Goal: Transaction & Acquisition: Book appointment/travel/reservation

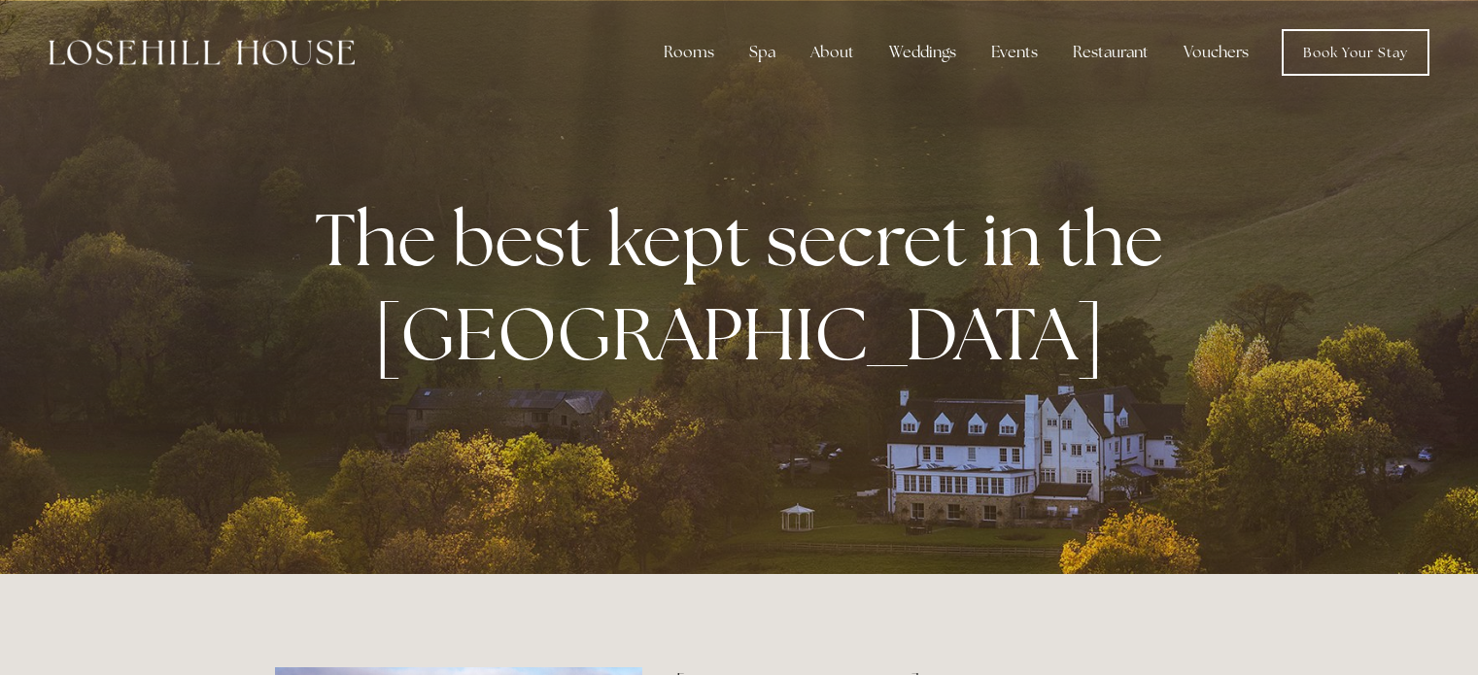
scroll to position [3545, 0]
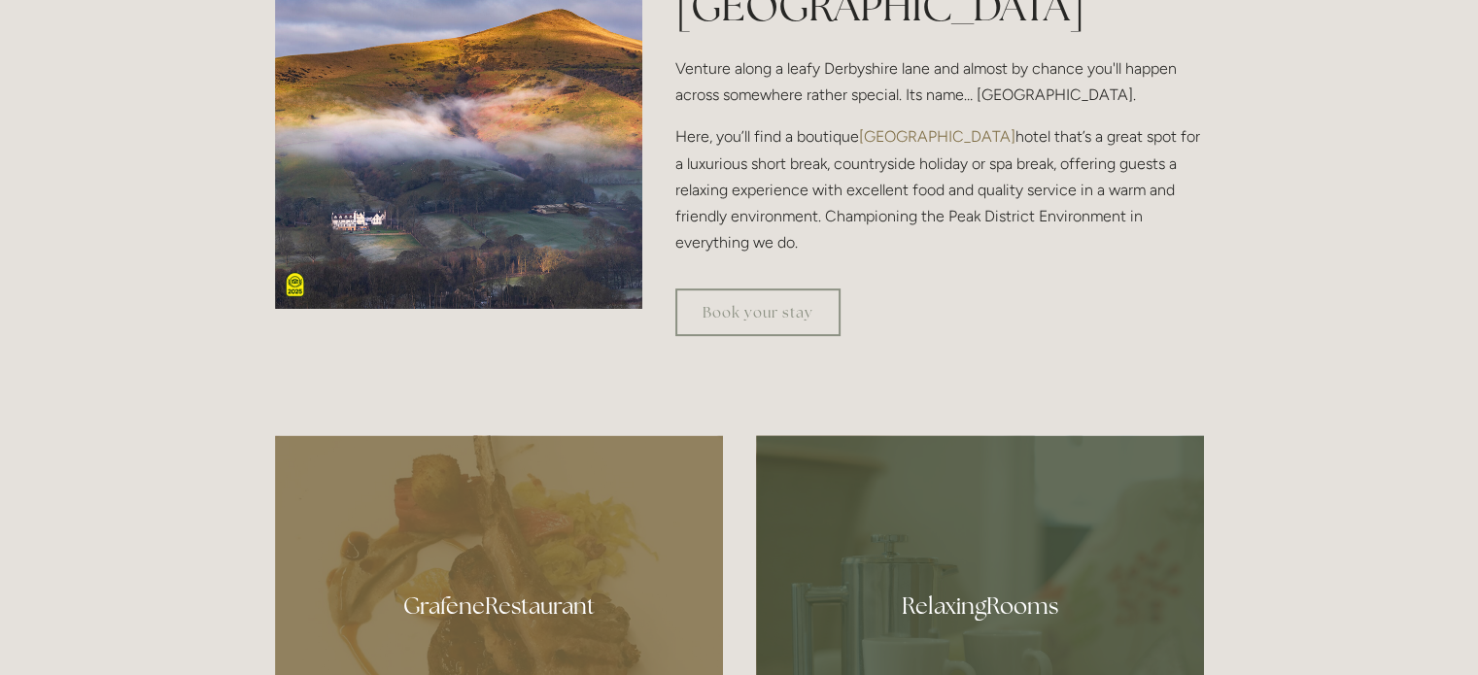
scroll to position [823, 0]
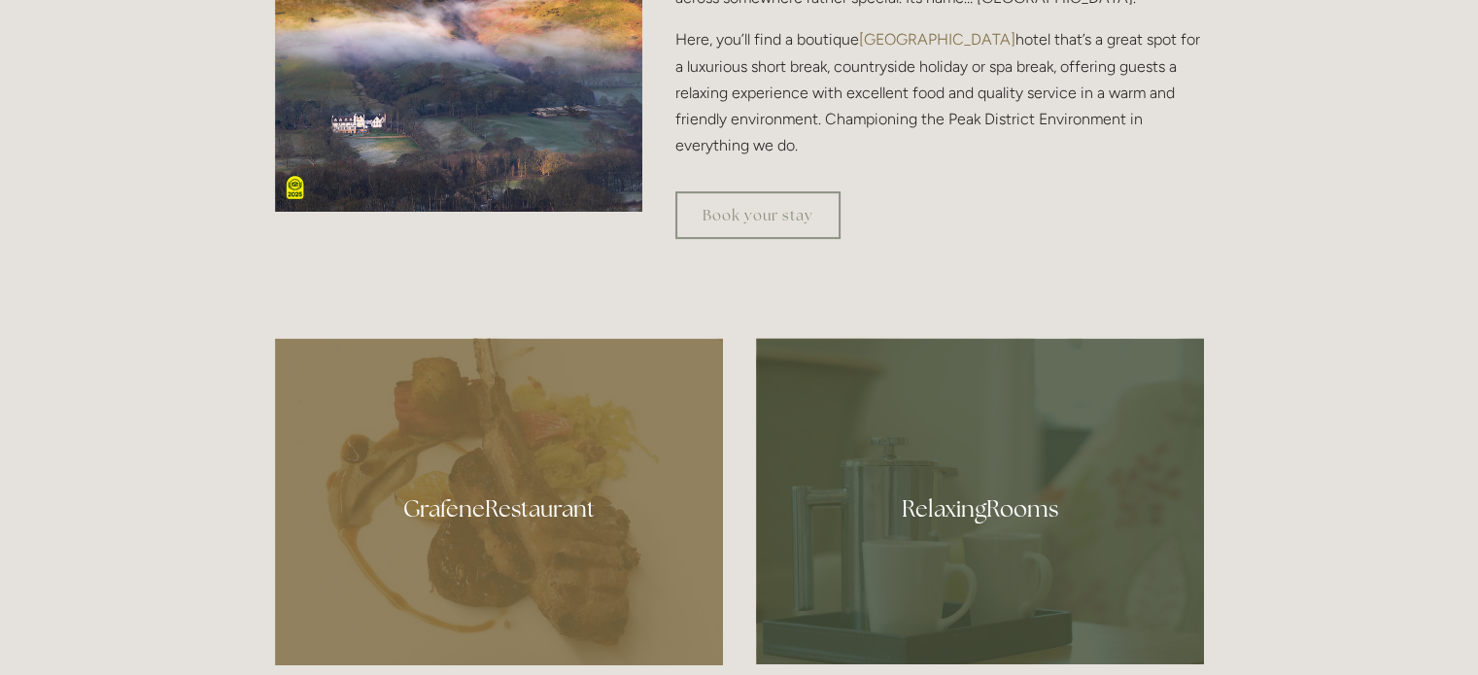
click at [523, 504] on div at bounding box center [499, 501] width 448 height 327
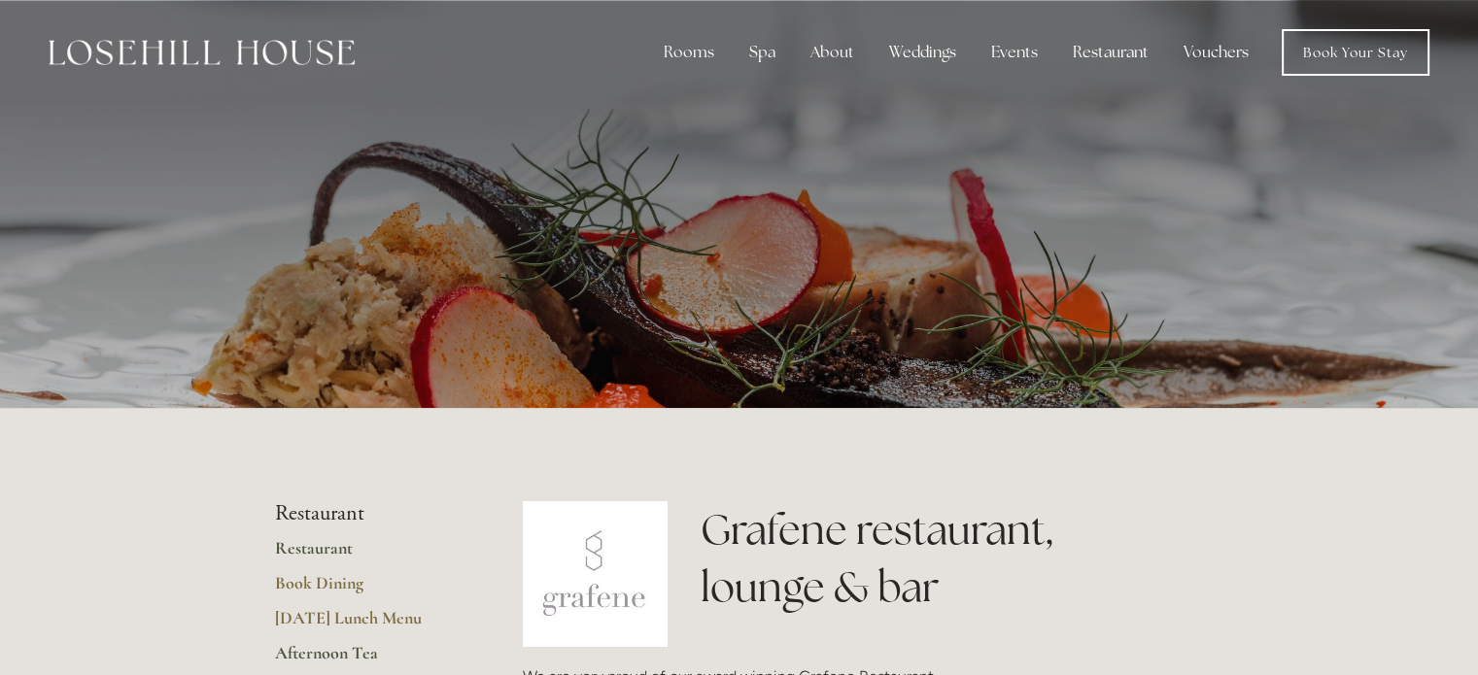
click at [338, 654] on link "Afternoon Tea" at bounding box center [368, 659] width 186 height 35
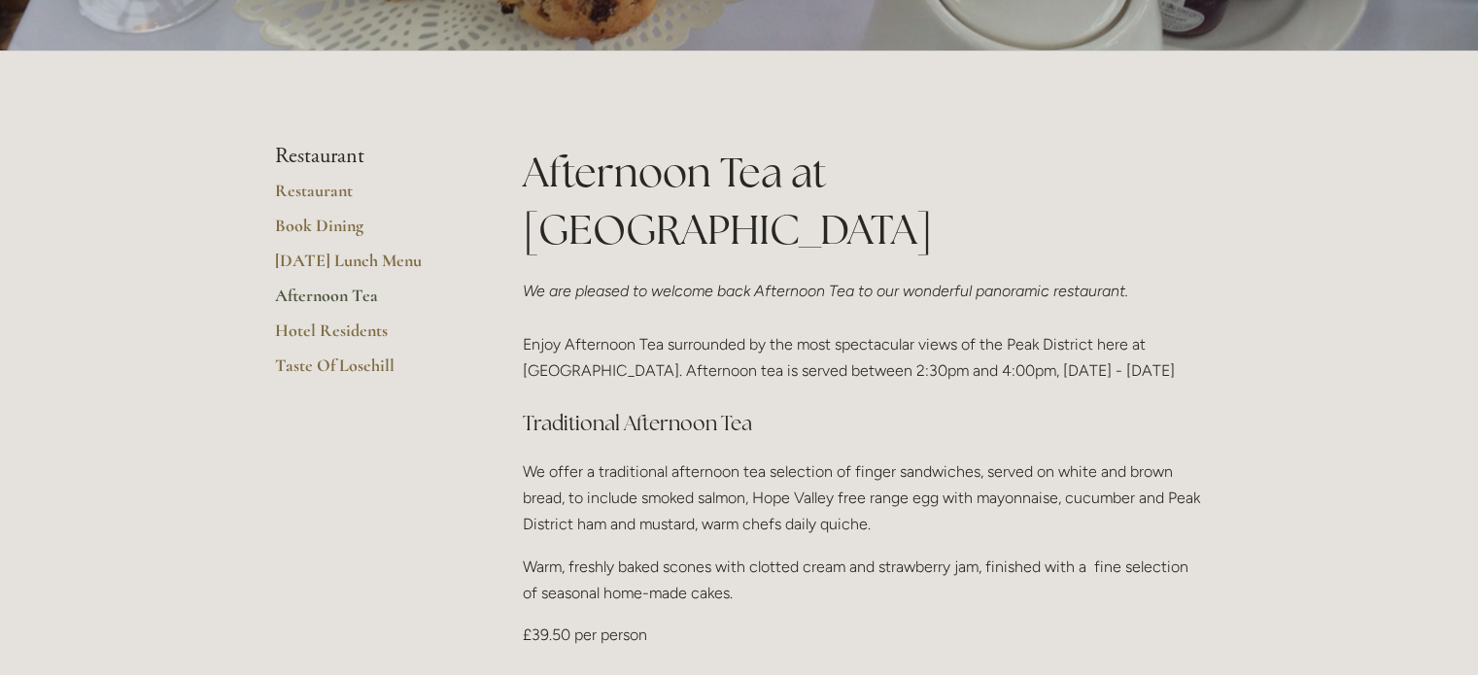
scroll to position [389, 0]
click at [298, 226] on link "Book Dining" at bounding box center [368, 232] width 186 height 35
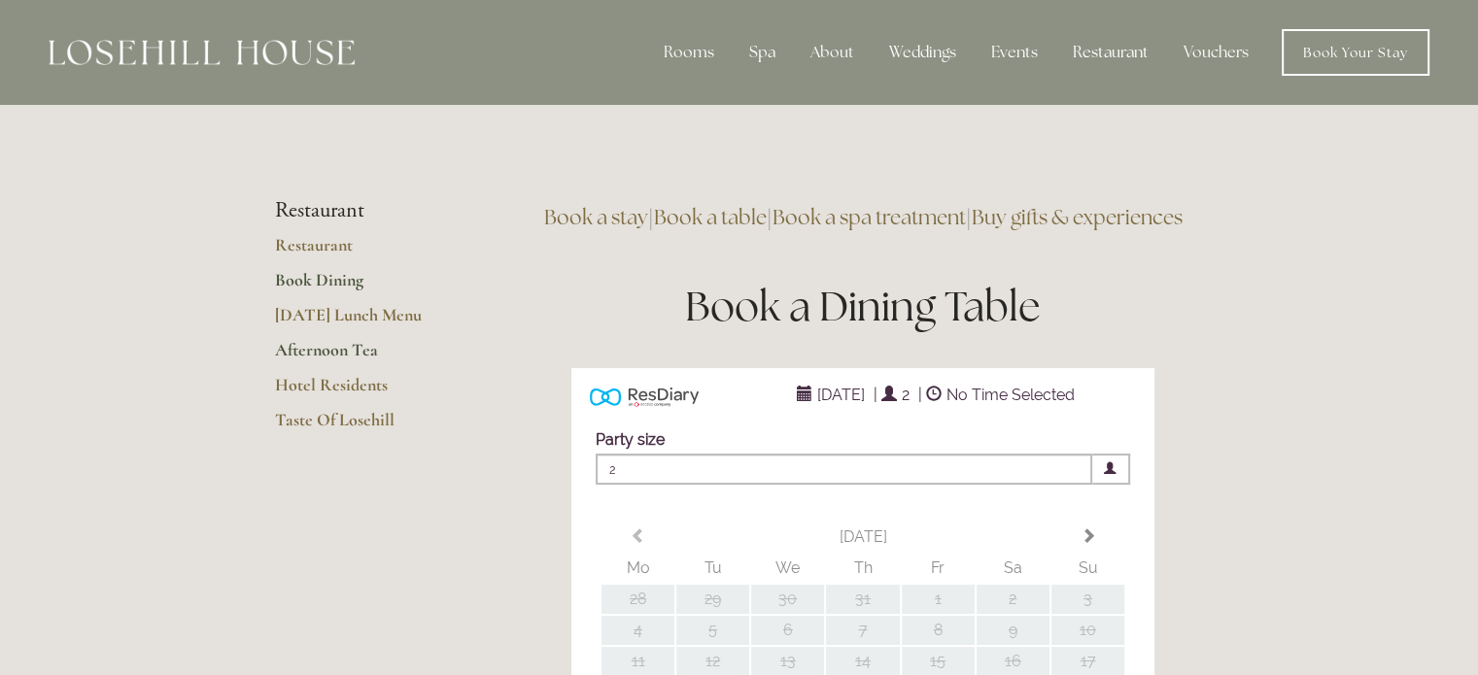
type input "Any Area"
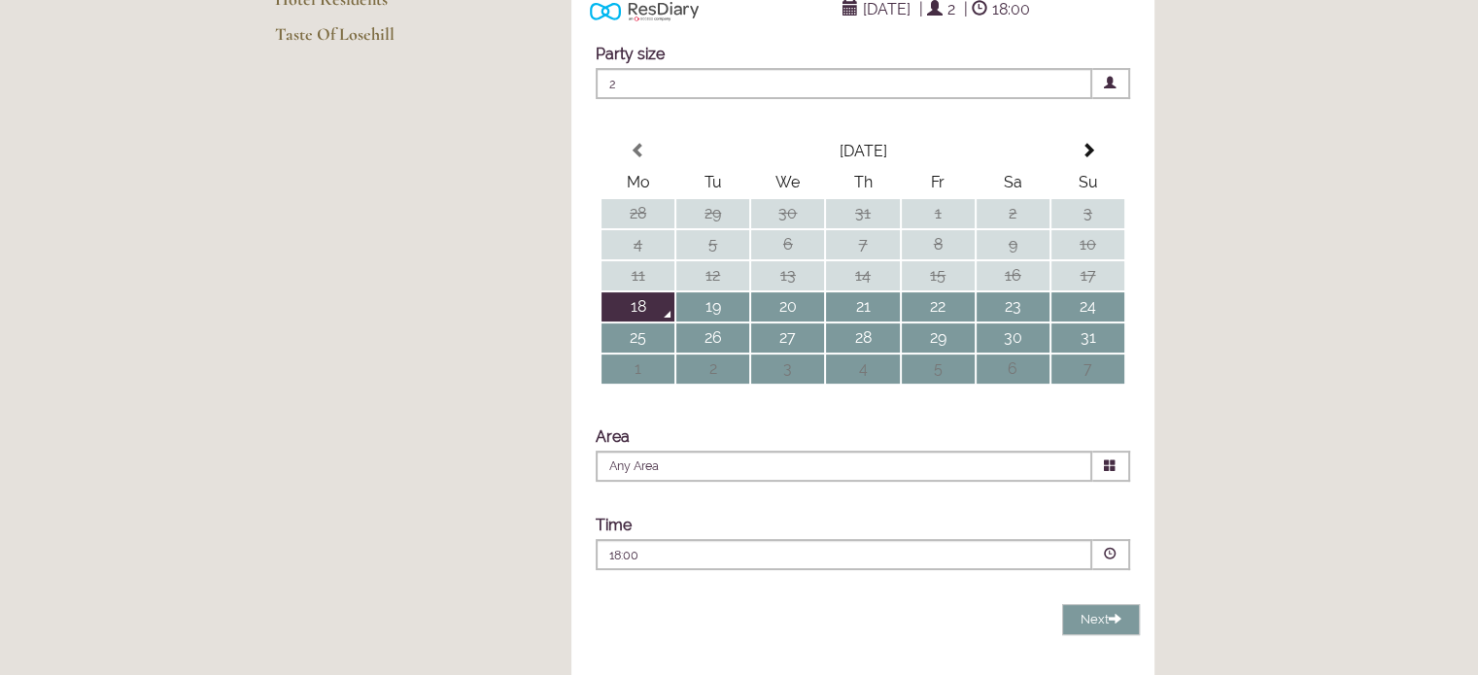
scroll to position [389, 0]
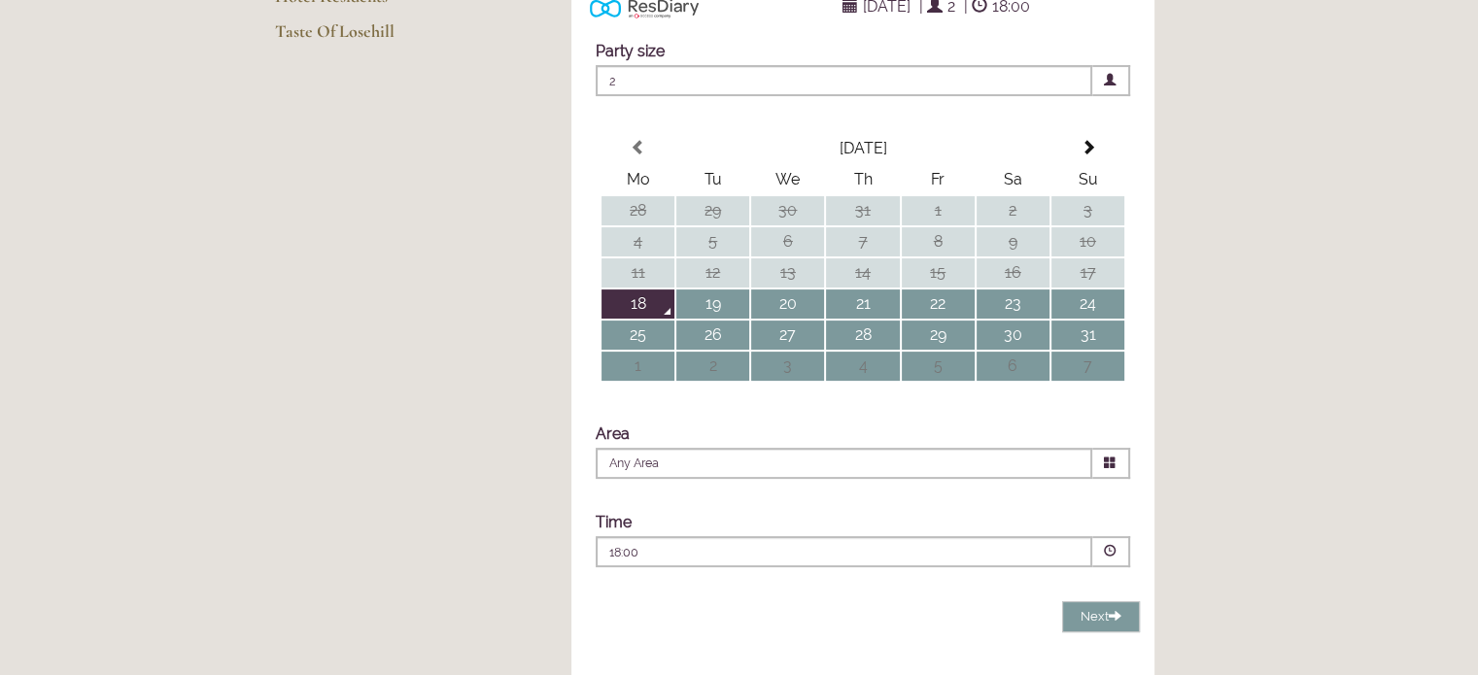
click at [1108, 558] on span at bounding box center [1110, 551] width 13 height 13
click at [699, 319] on td "19" at bounding box center [712, 304] width 73 height 29
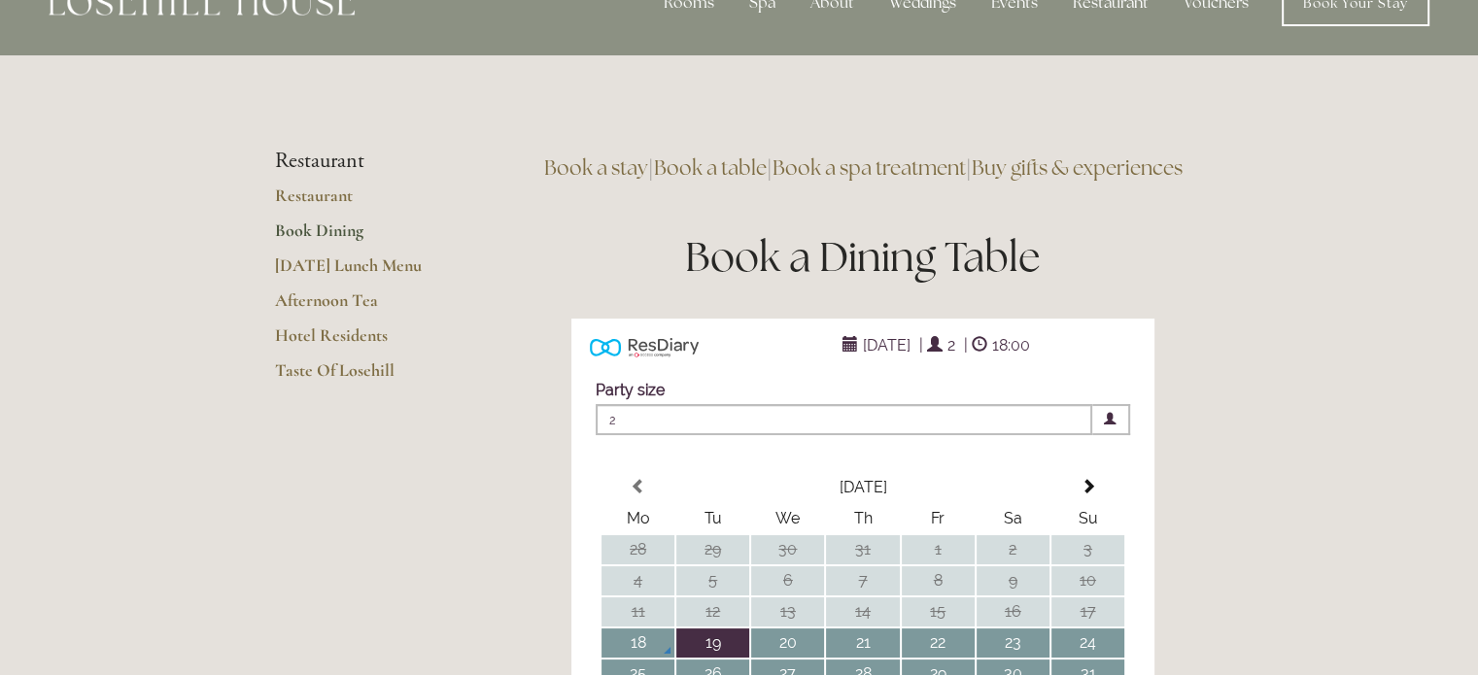
scroll to position [0, 0]
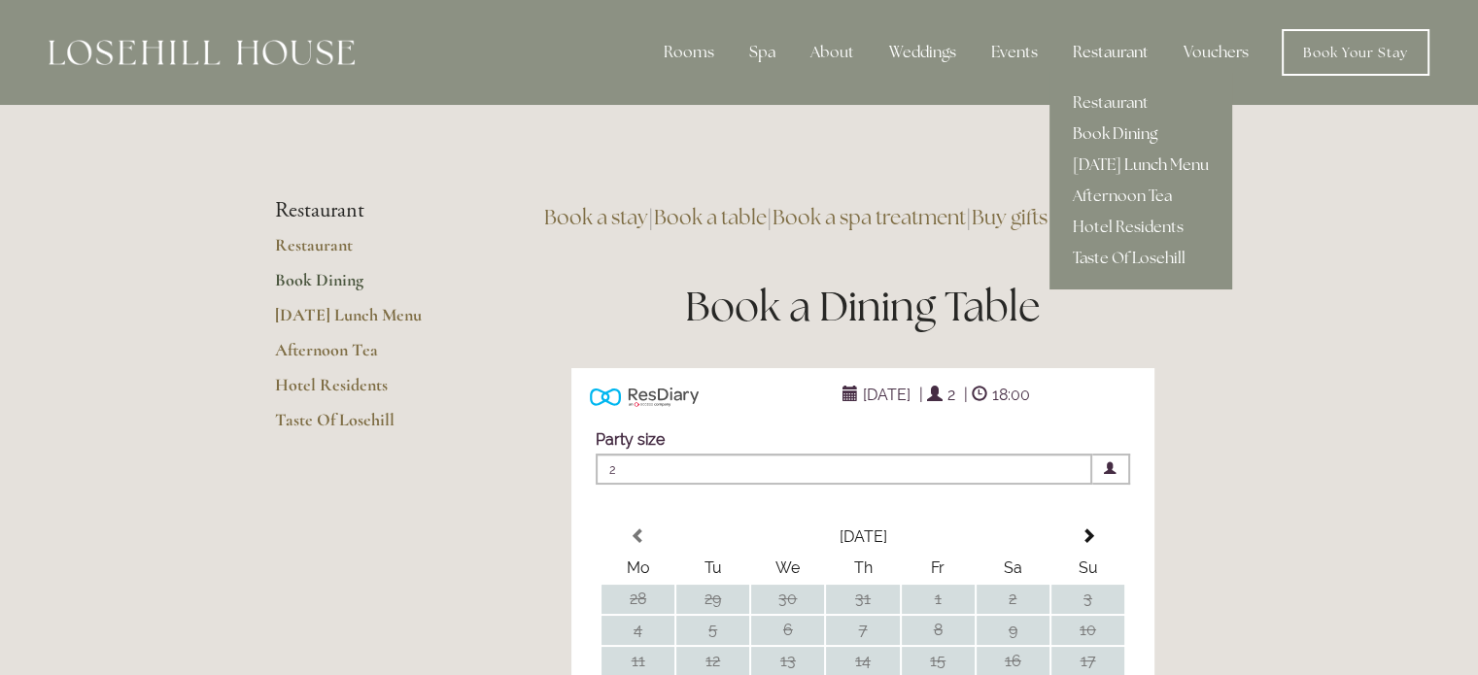
click at [1099, 163] on link "[DATE] Lunch Menu" at bounding box center [1141, 165] width 183 height 31
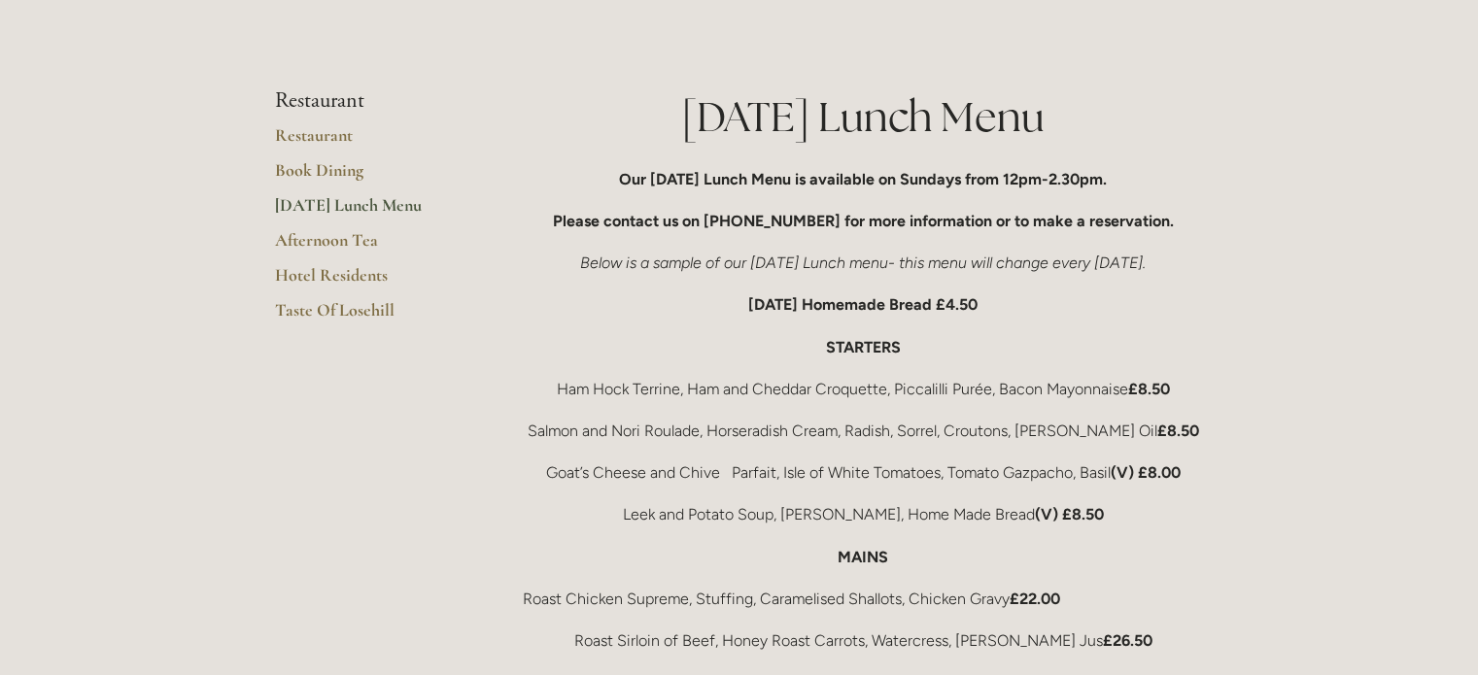
scroll to position [292, 0]
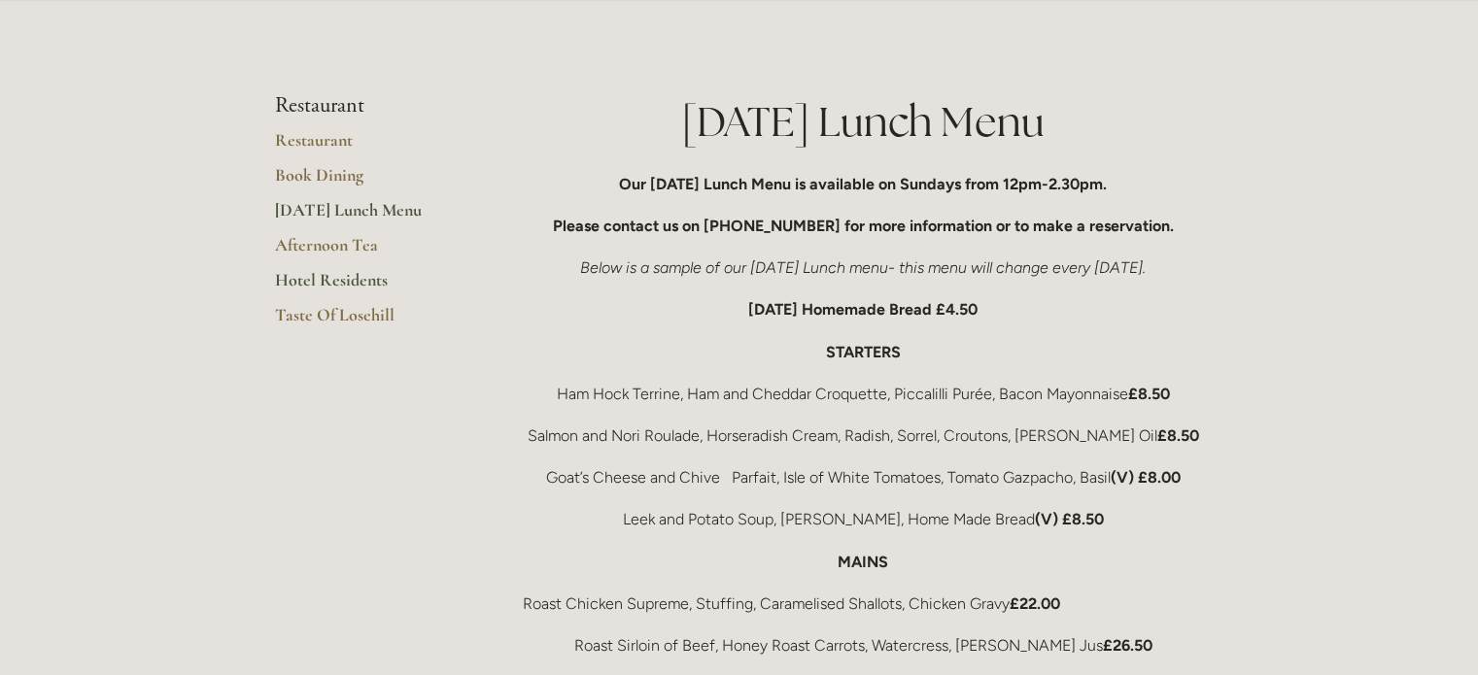
click at [352, 283] on link "Hotel Residents" at bounding box center [368, 286] width 186 height 35
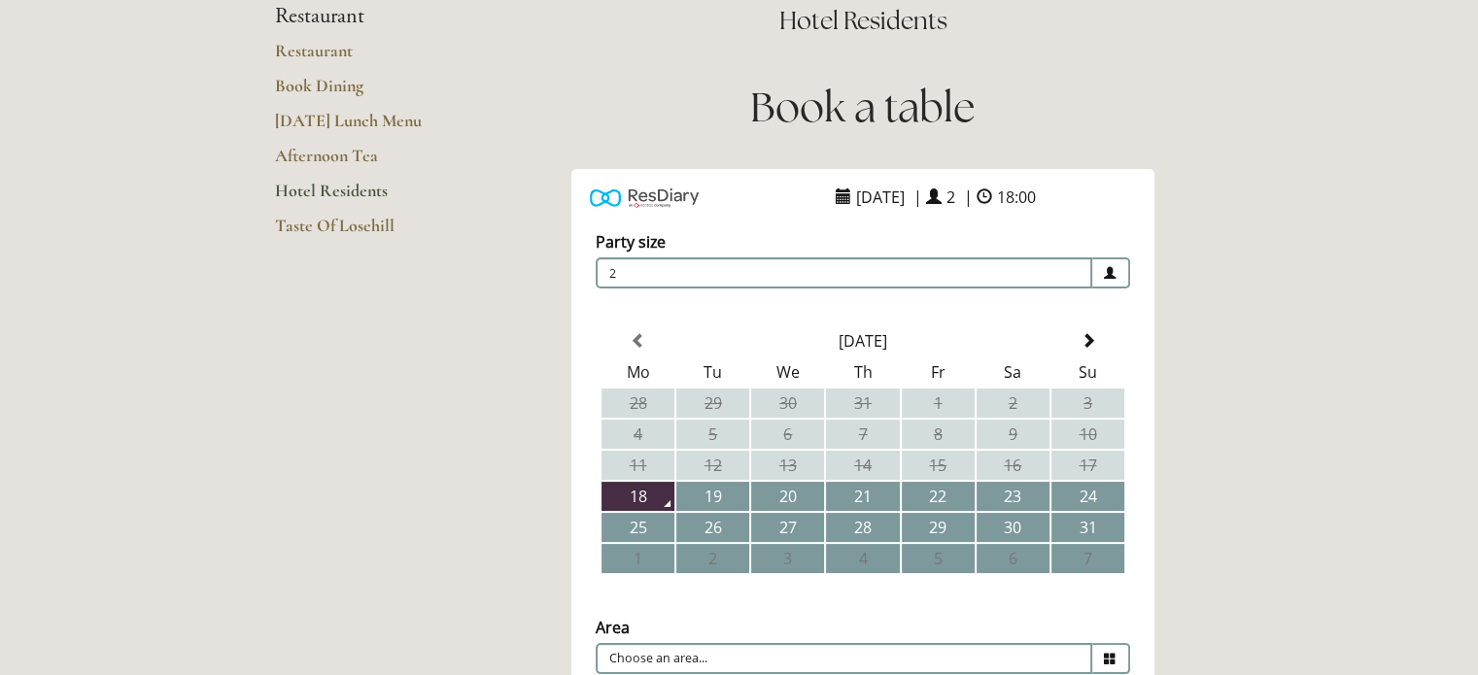
scroll to position [292, 0]
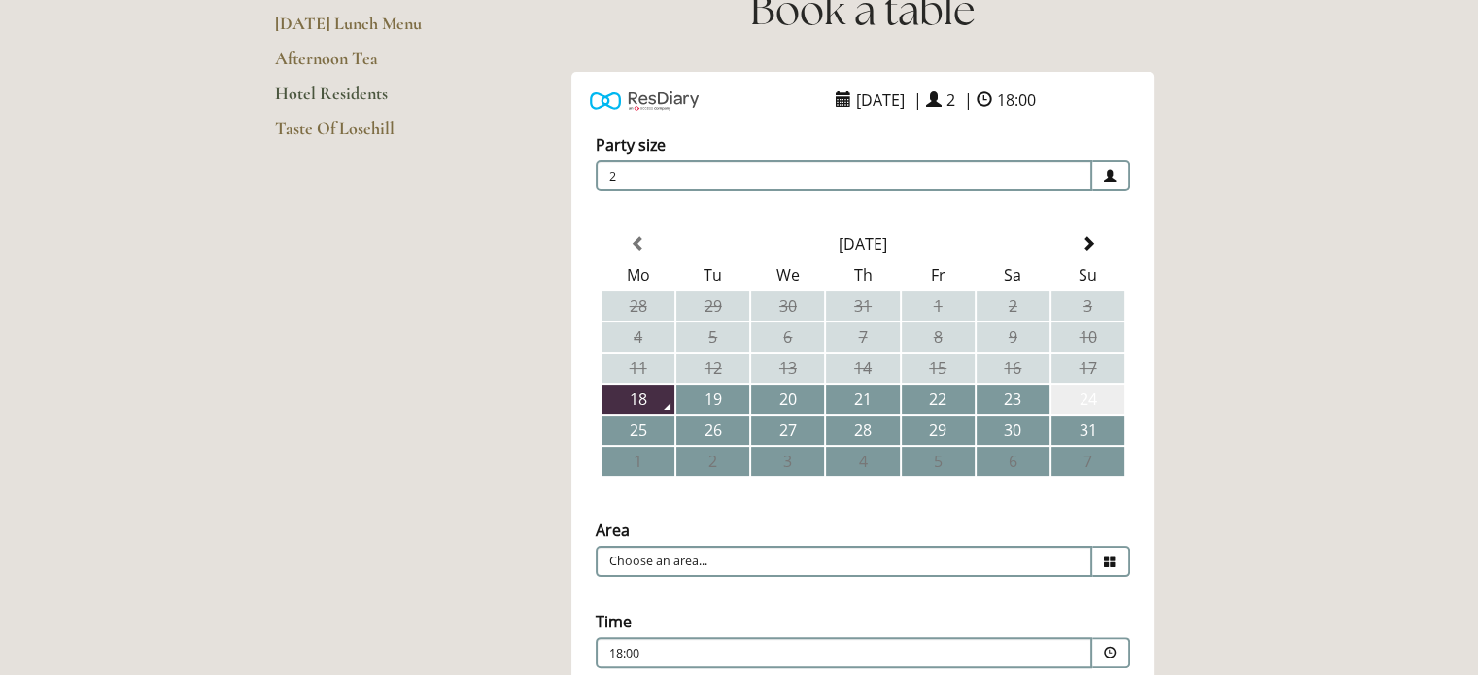
click at [1088, 392] on td "24" at bounding box center [1087, 399] width 73 height 29
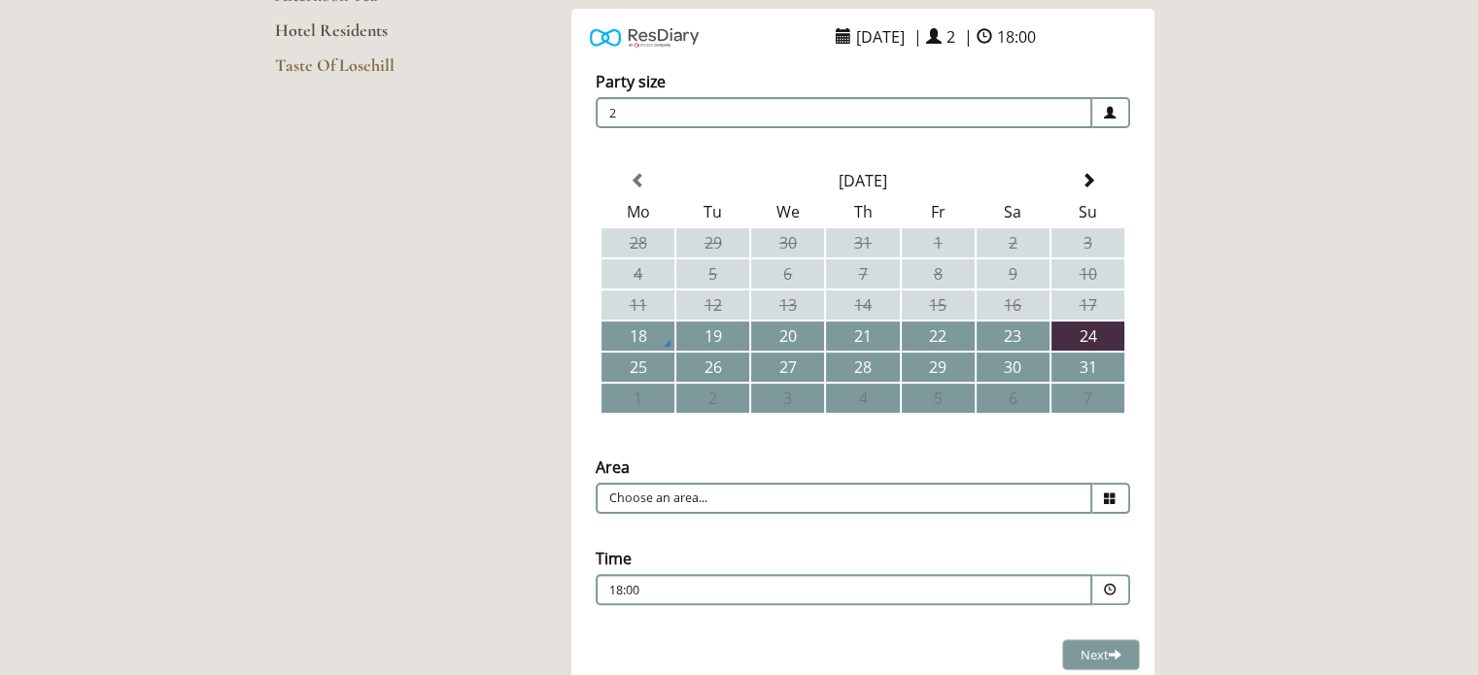
scroll to position [486, 0]
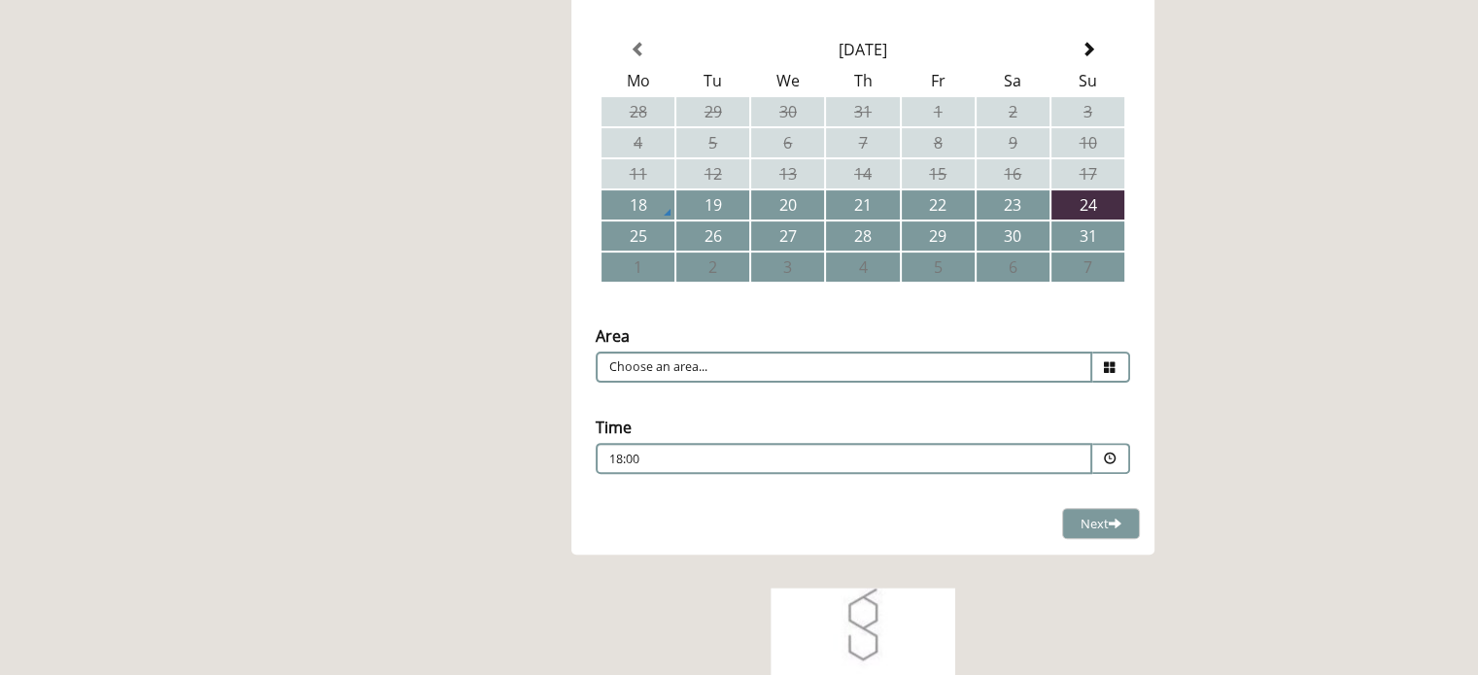
click at [1108, 453] on span at bounding box center [1110, 459] width 13 height 13
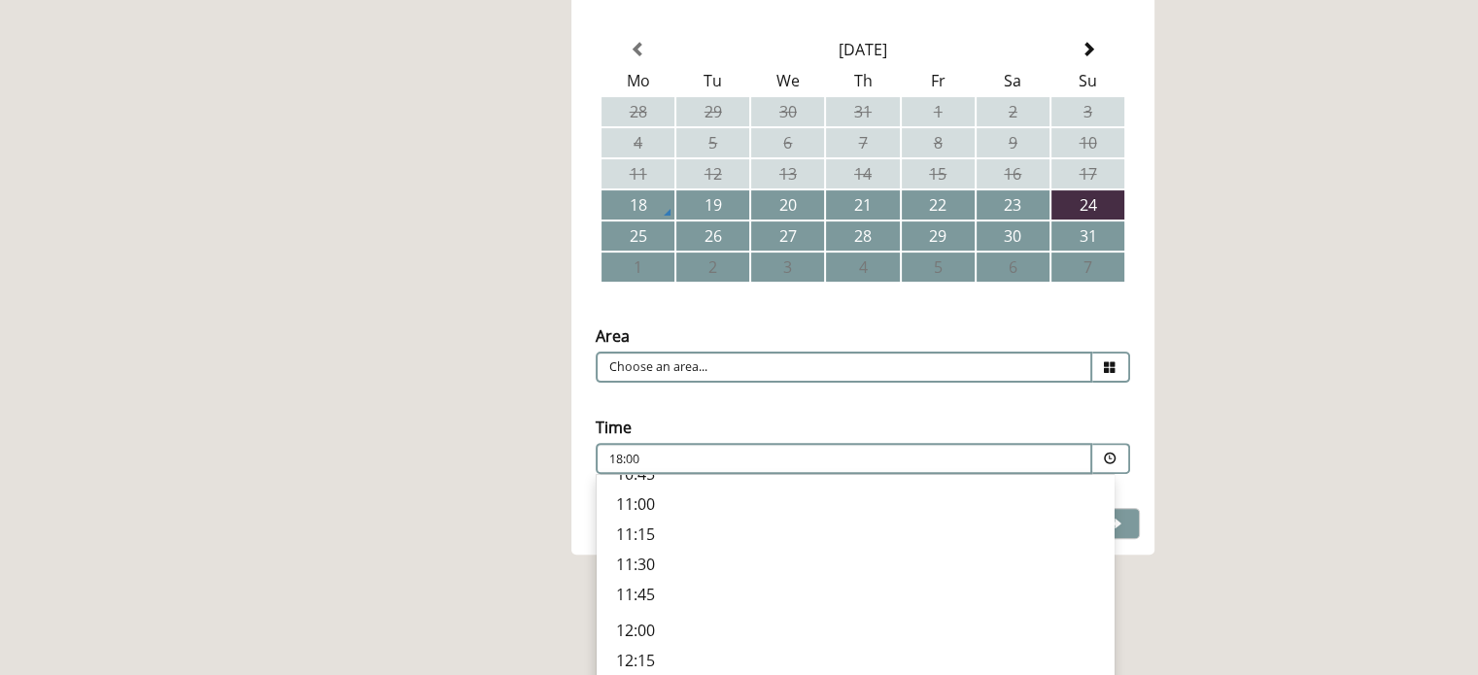
scroll to position [97, 0]
click at [1007, 197] on td "23" at bounding box center [1013, 204] width 73 height 29
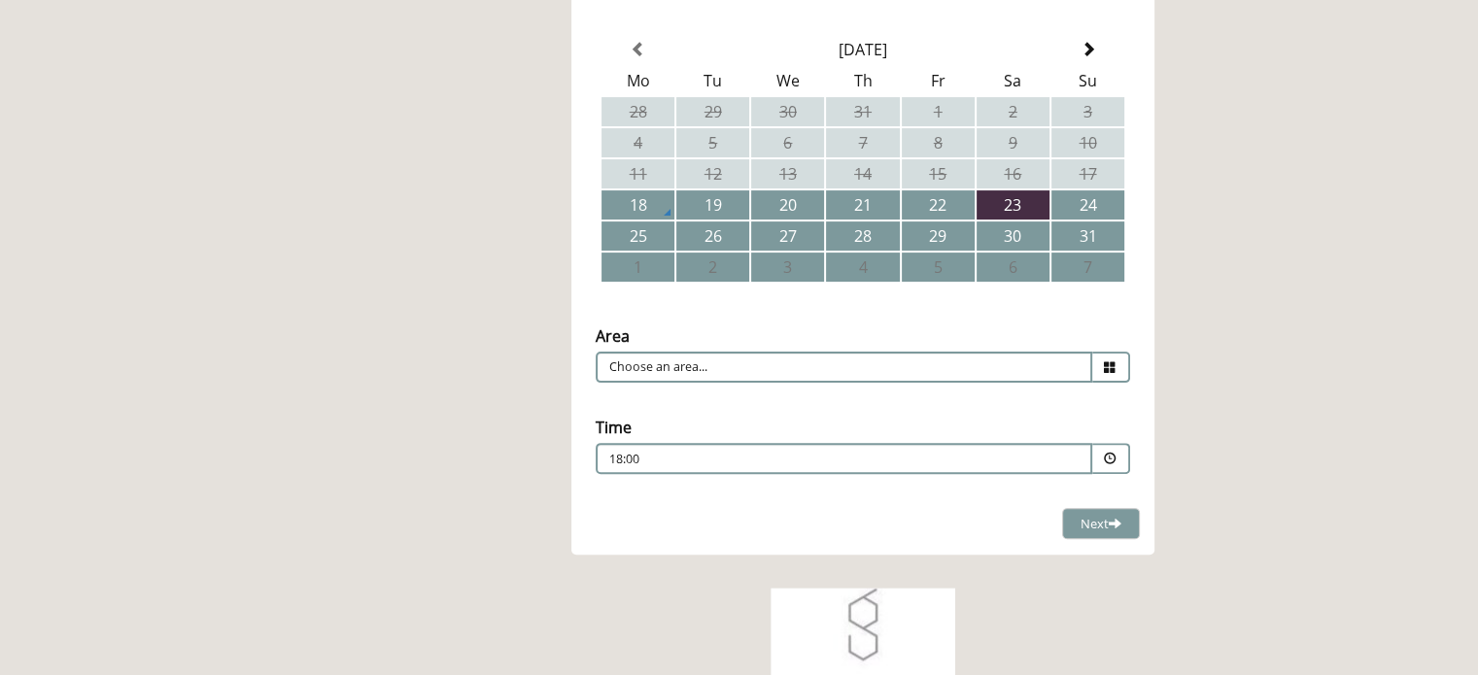
click at [1112, 362] on icon at bounding box center [1110, 368] width 13 height 13
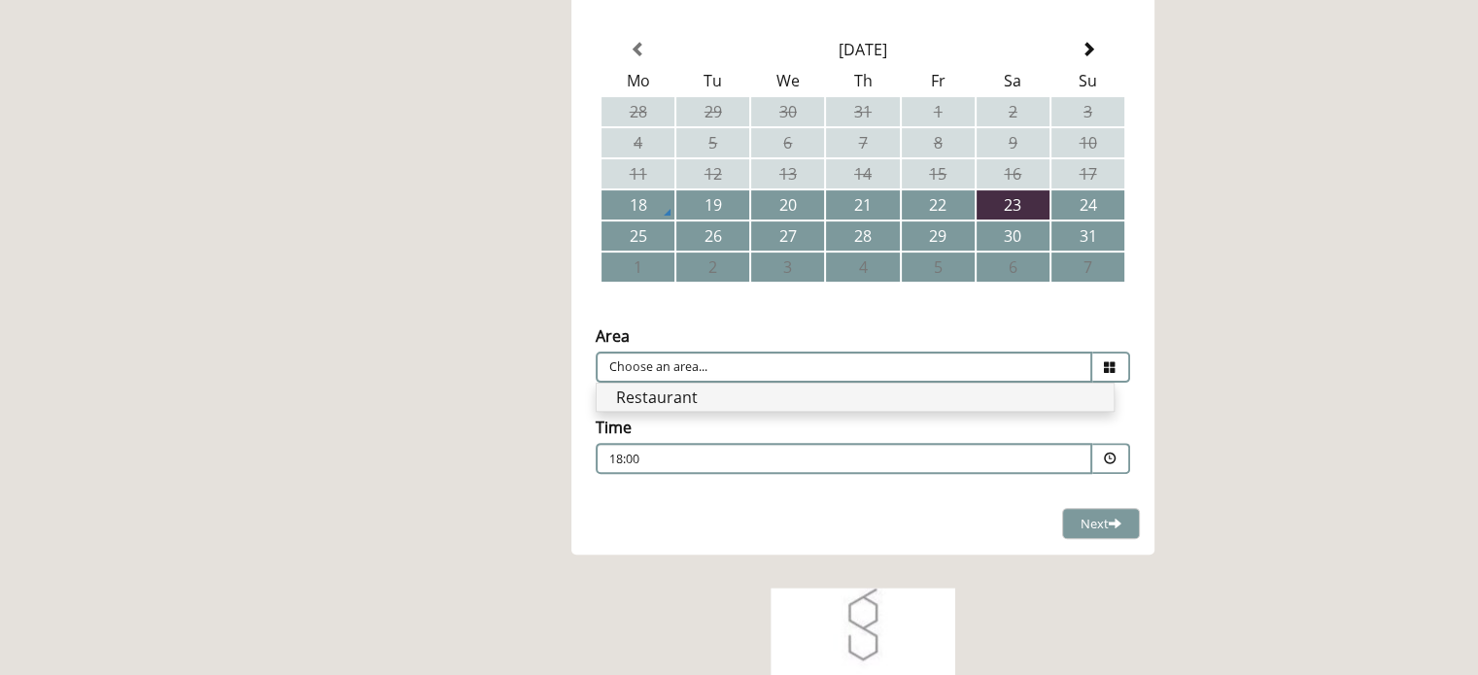
click at [731, 392] on li "Restaurant" at bounding box center [855, 397] width 517 height 27
type input "Restaurant"
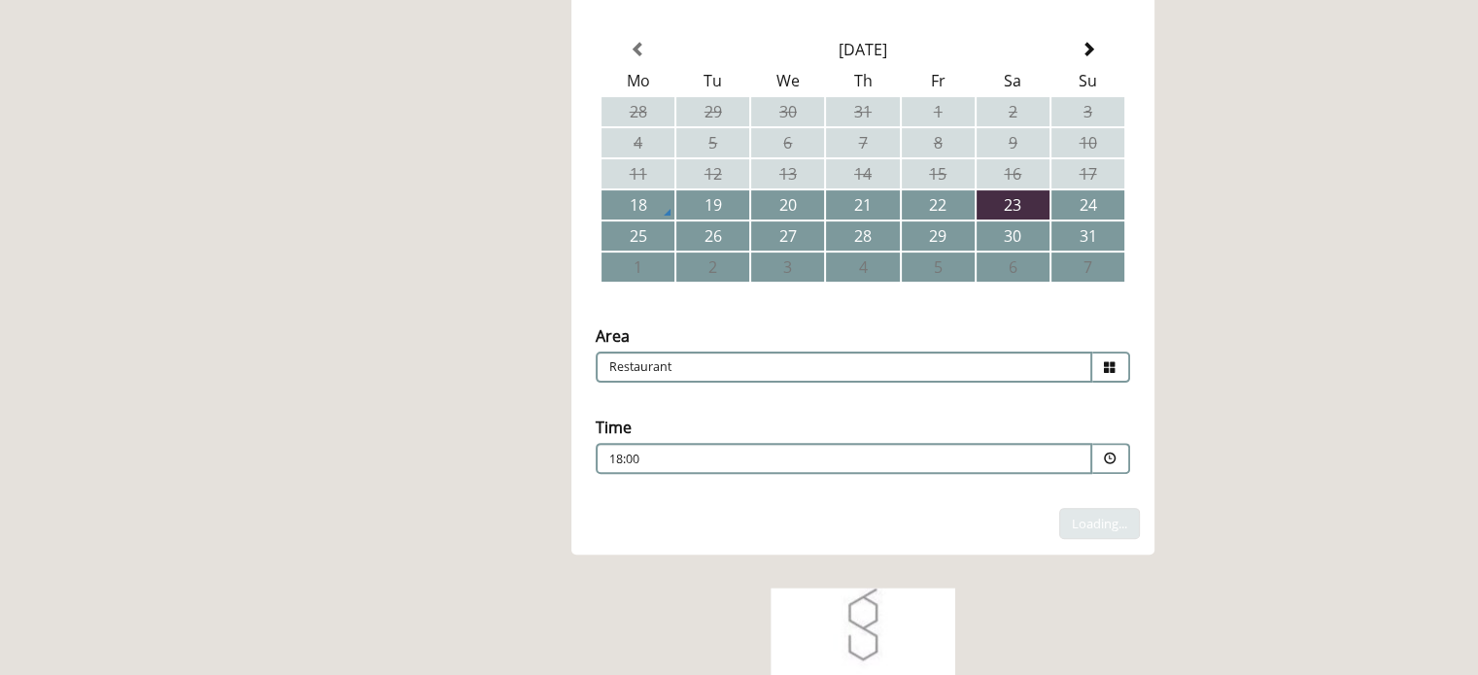
click at [661, 454] on p "18:00" at bounding box center [785, 459] width 352 height 17
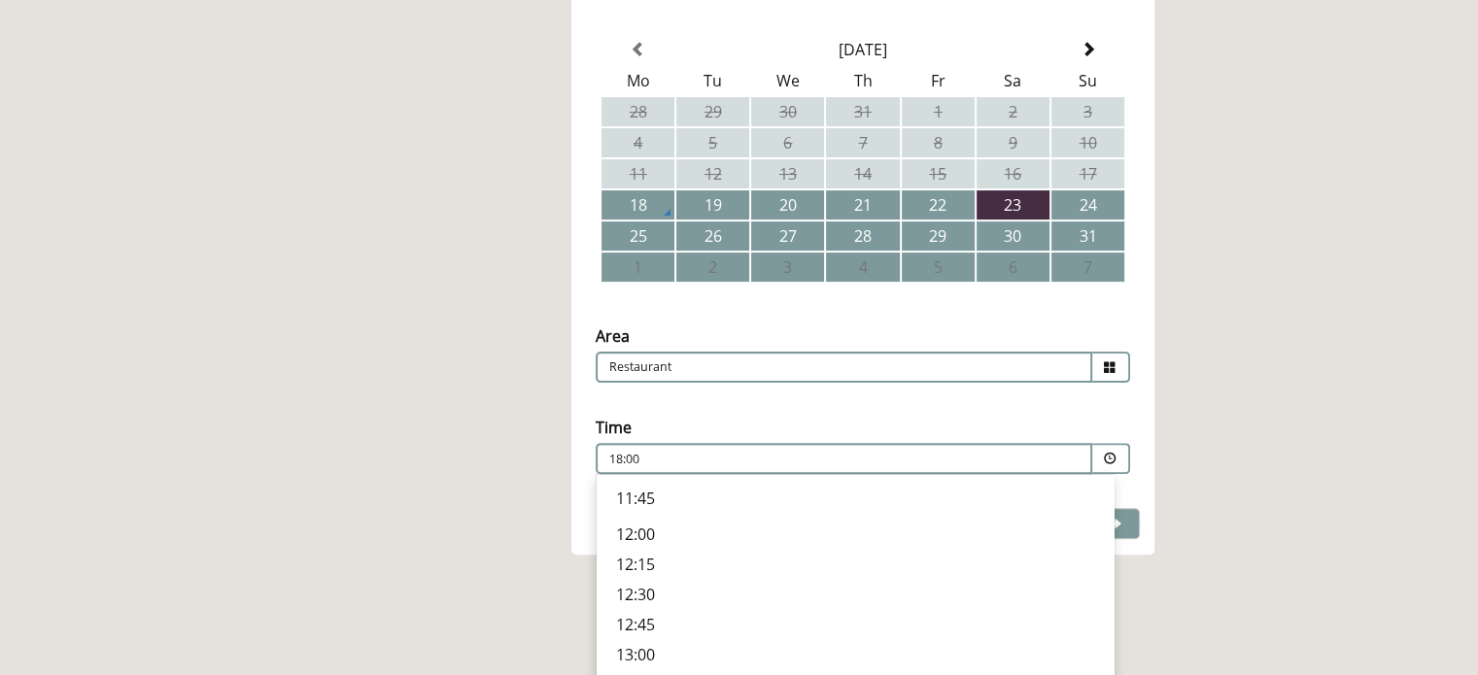
scroll to position [194, 0]
click at [636, 479] on p "12:00" at bounding box center [855, 486] width 478 height 21
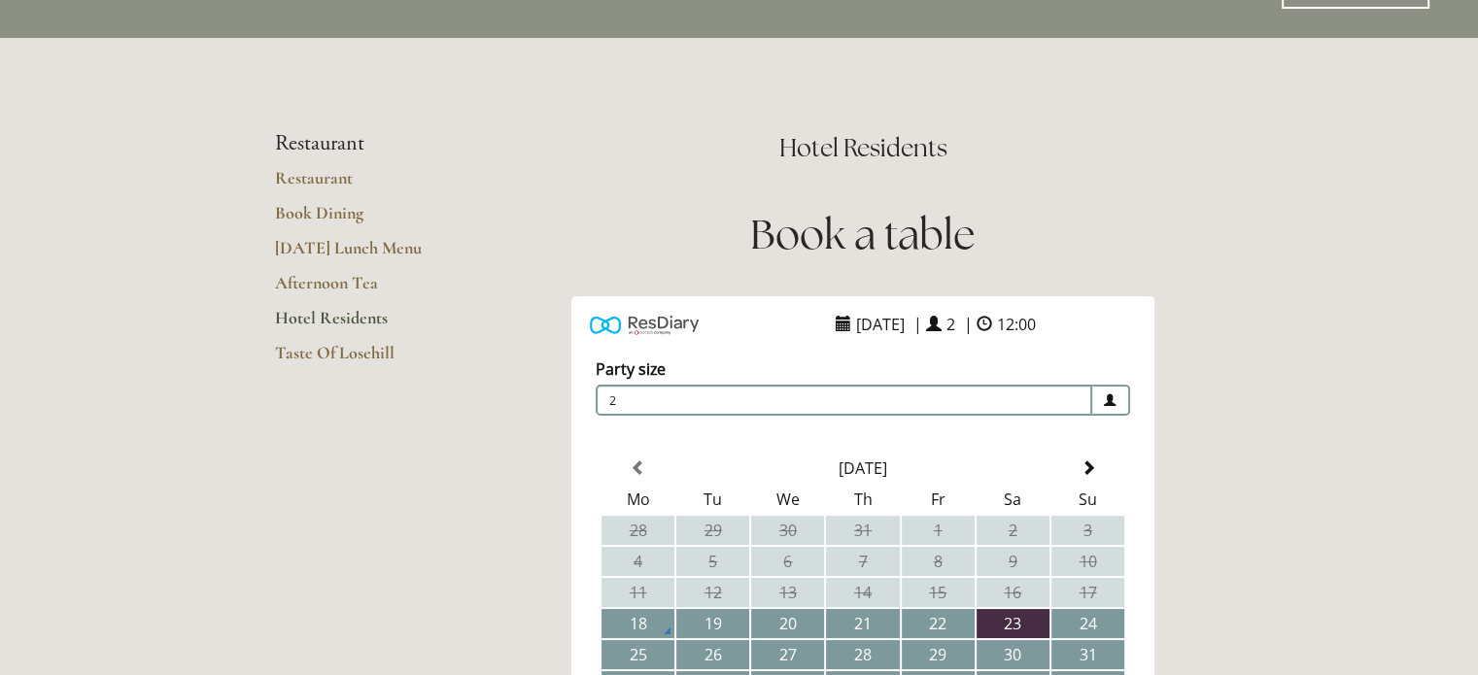
scroll to position [0, 0]
